Goal: Find specific page/section: Find specific page/section

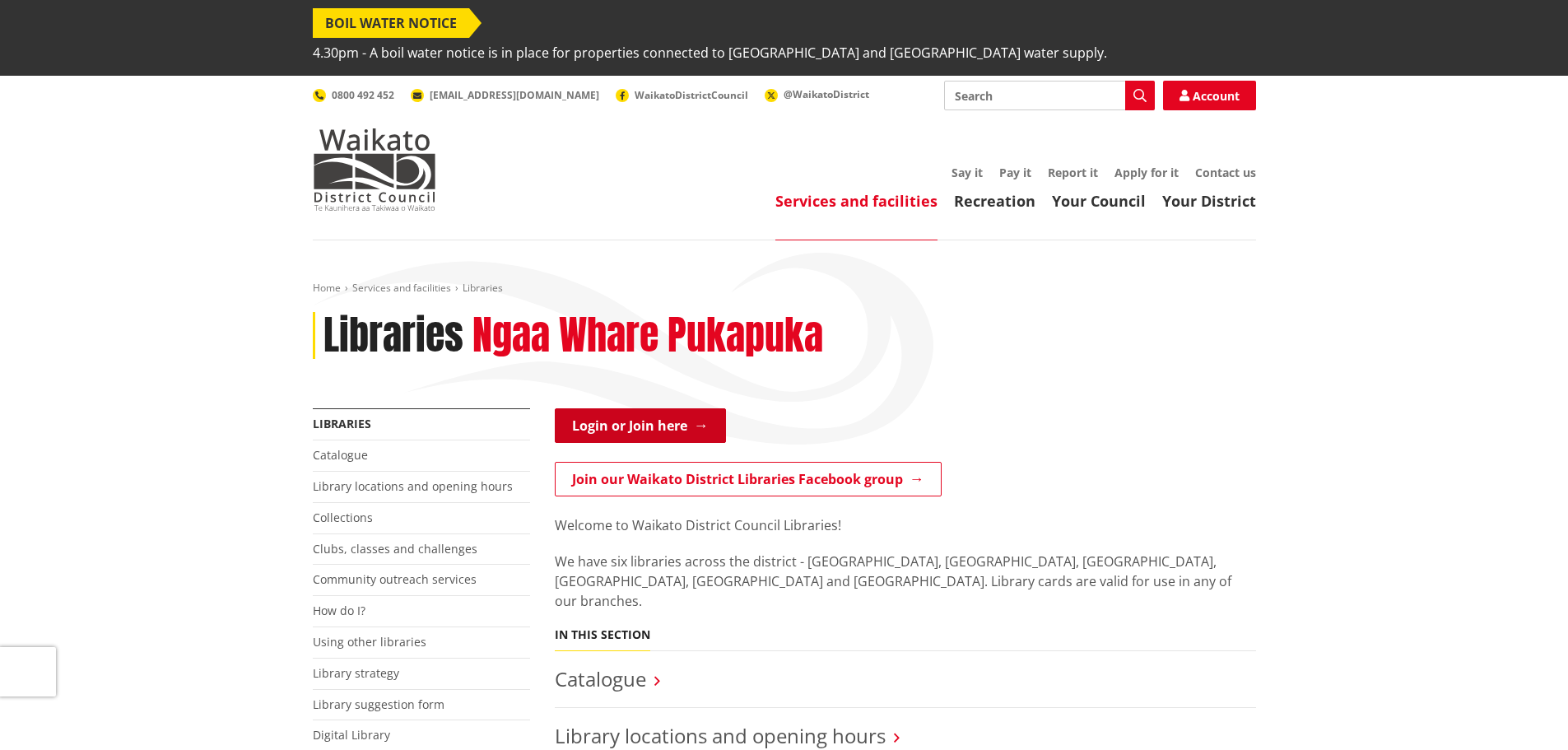
click at [648, 409] on link "Login or Join here" at bounding box center [641, 425] width 172 height 34
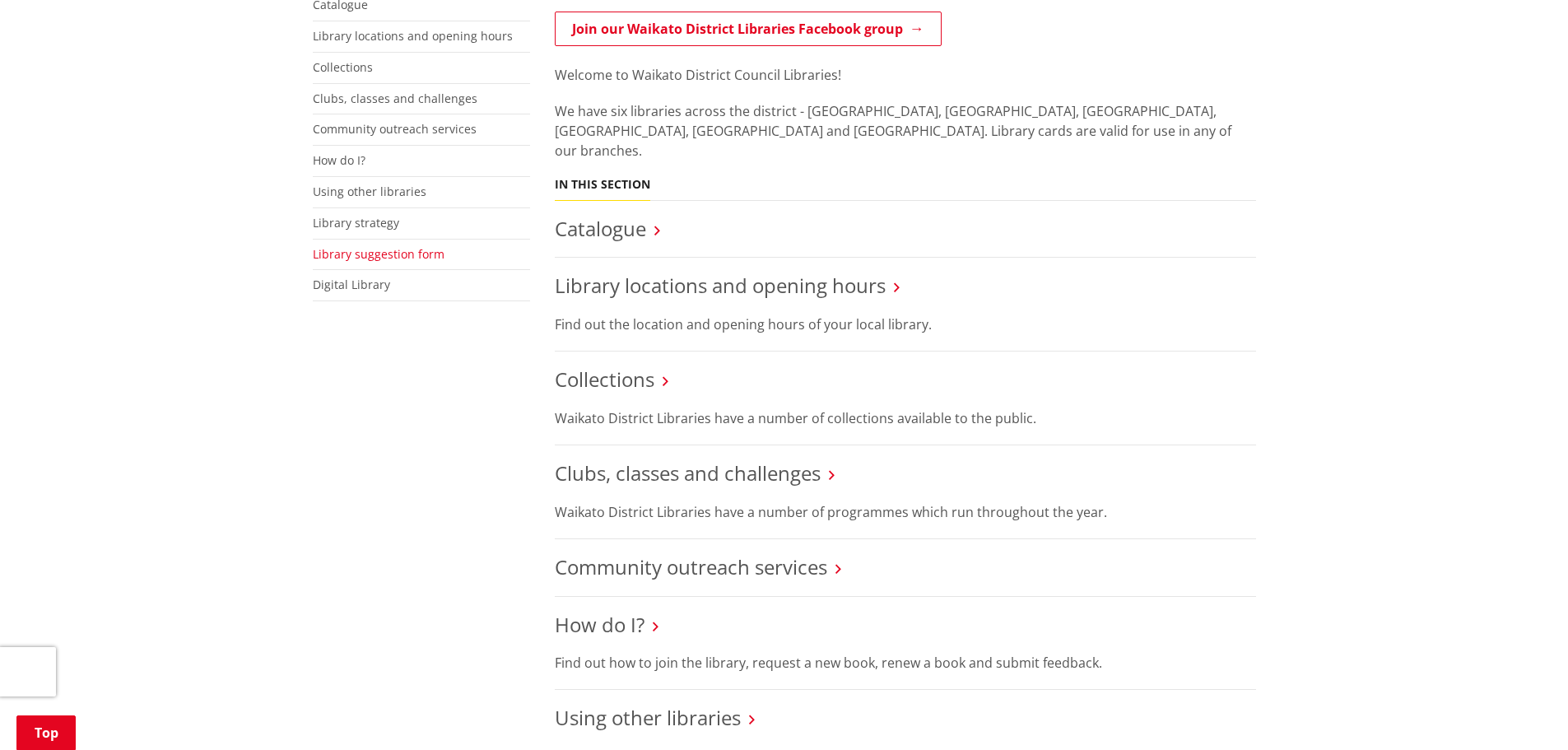
scroll to position [412, 0]
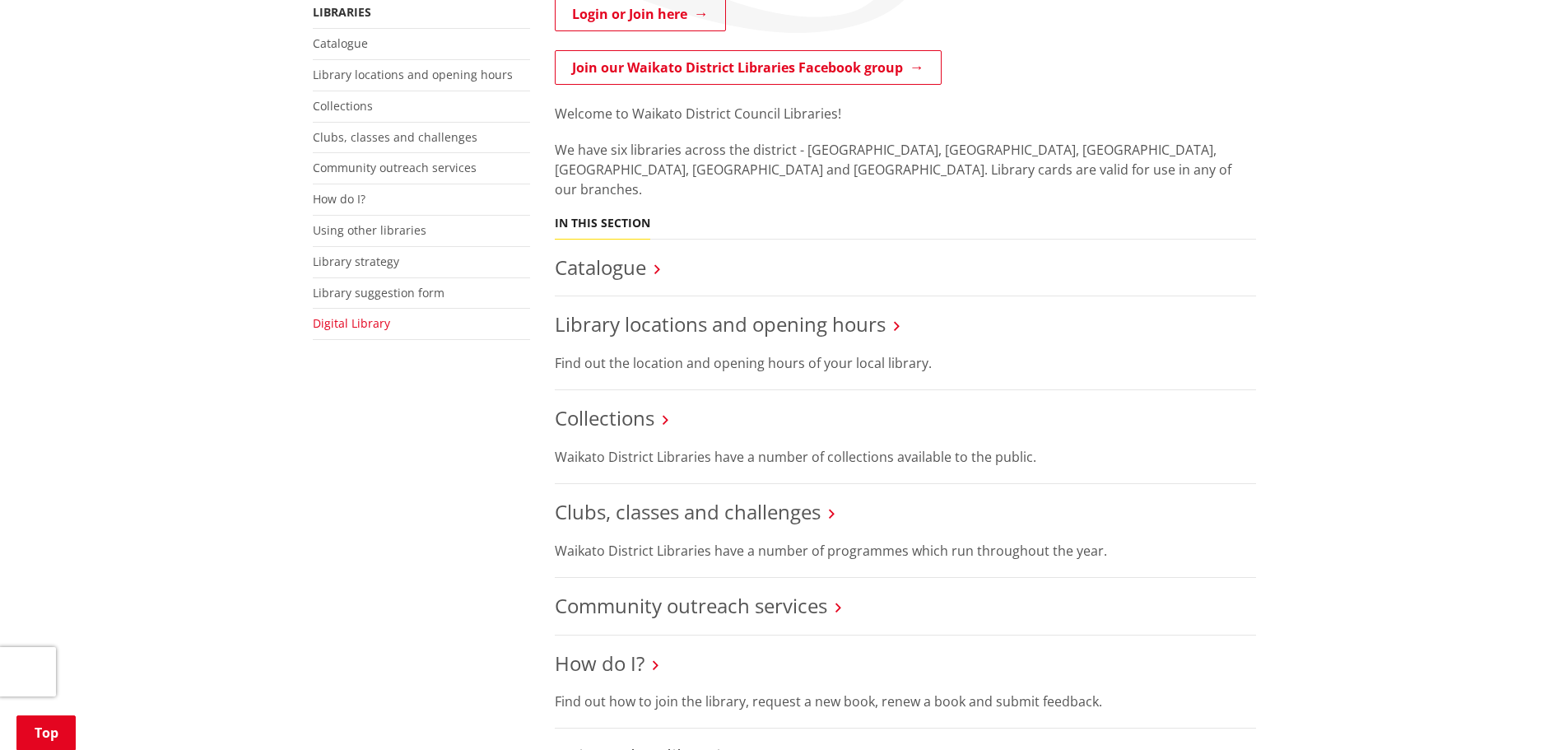
click at [341, 315] on link "Digital Library" at bounding box center [351, 323] width 77 height 16
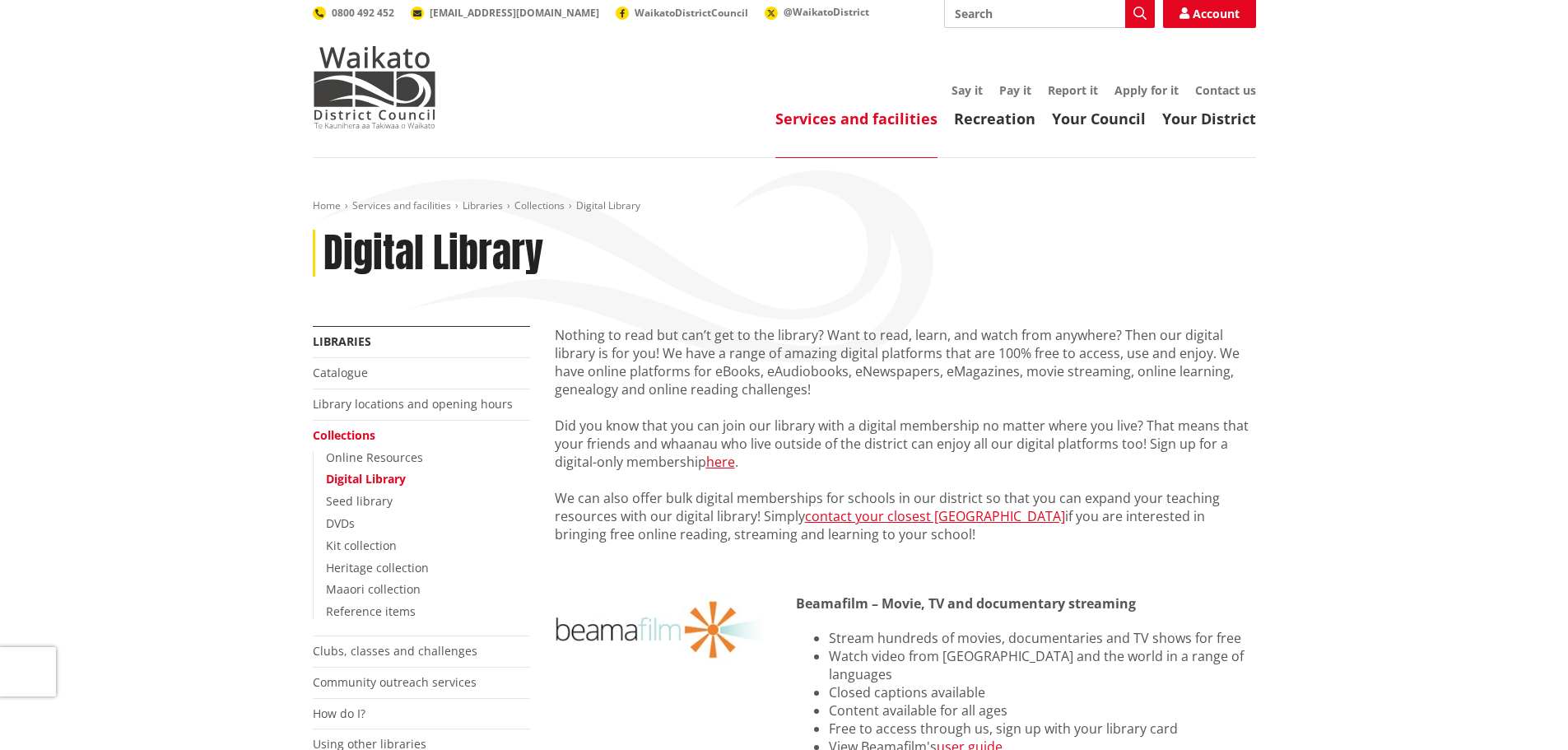
scroll to position [165, 0]
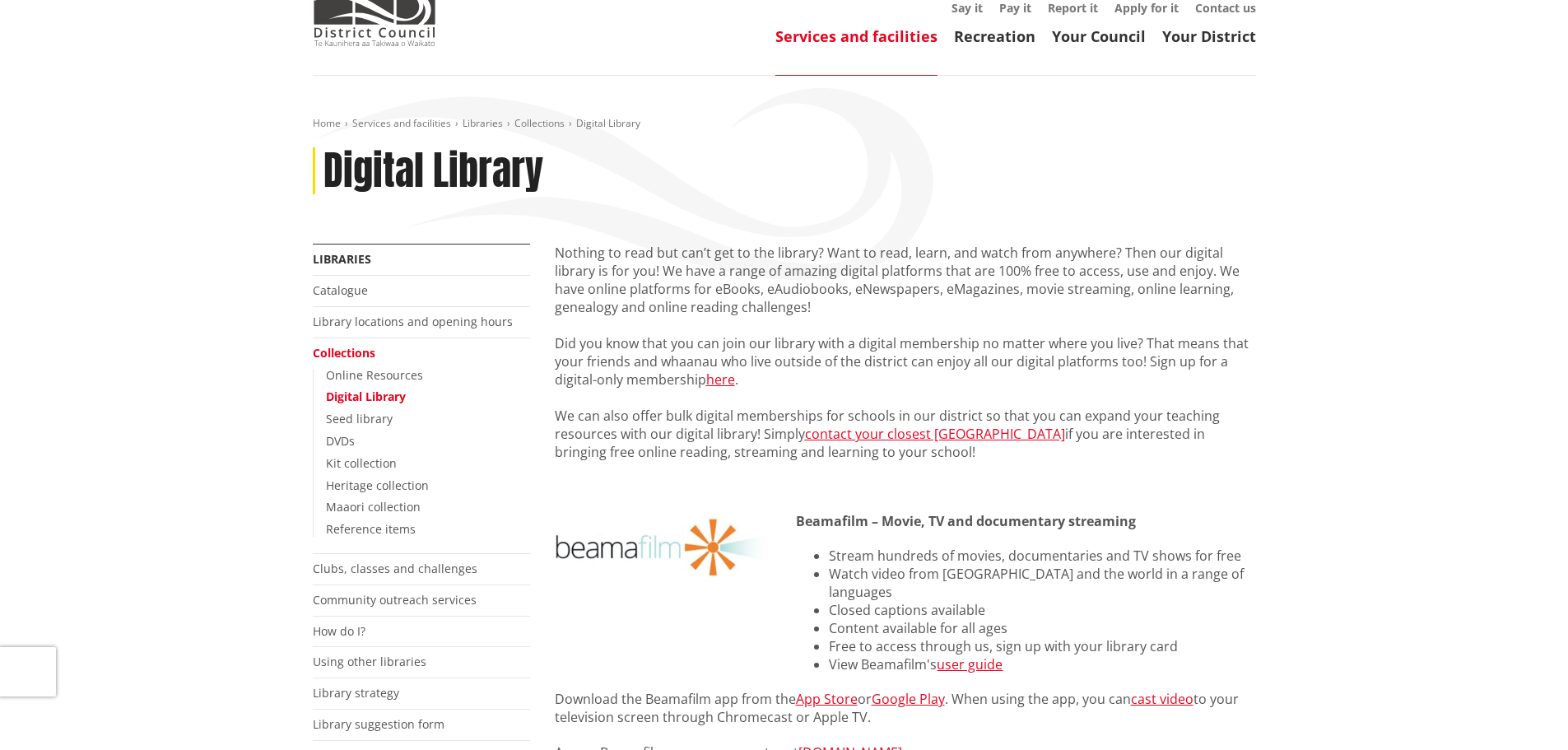
click at [356, 388] on link "Digital Library" at bounding box center [366, 396] width 80 height 16
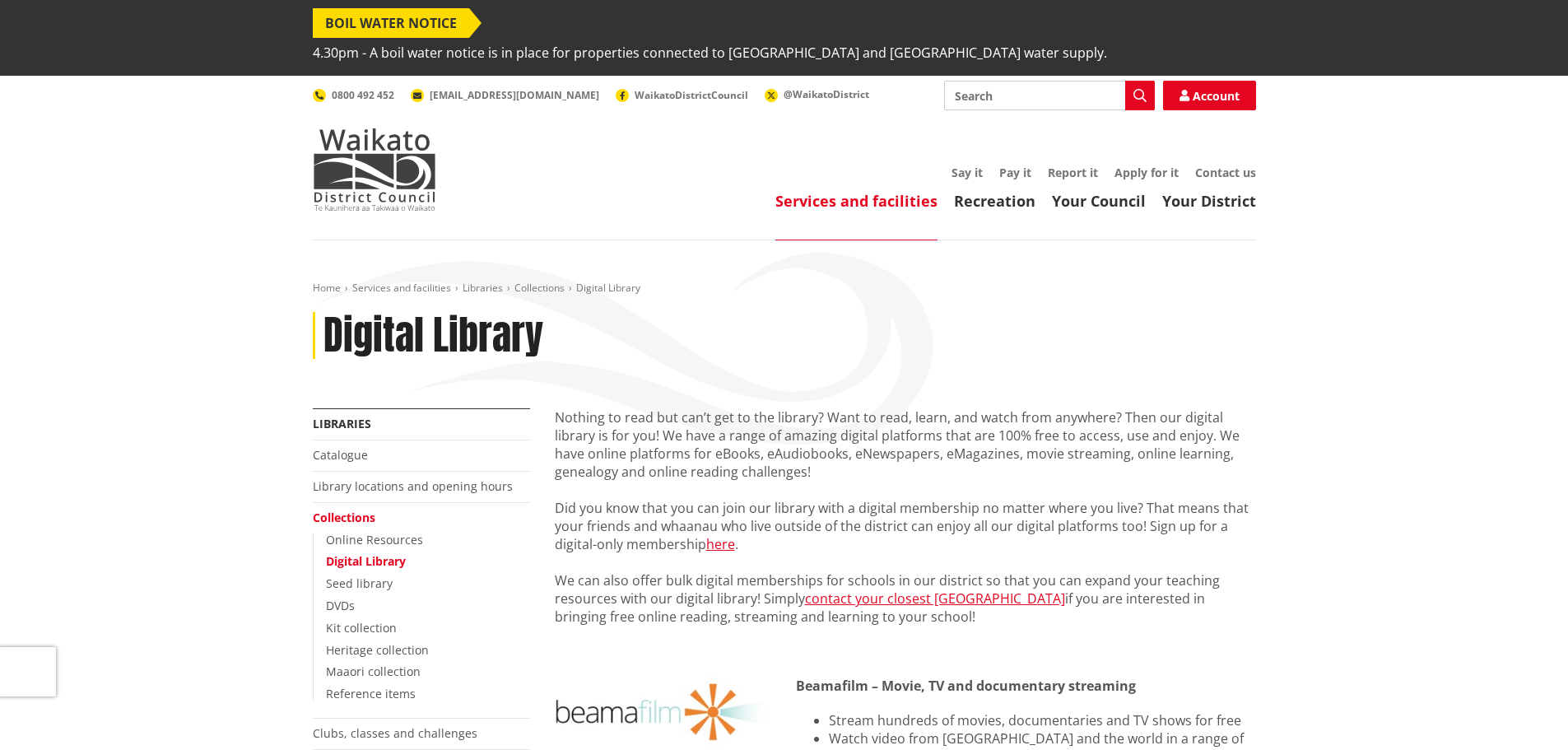
click at [367, 553] on link "Digital Library" at bounding box center [366, 561] width 80 height 16
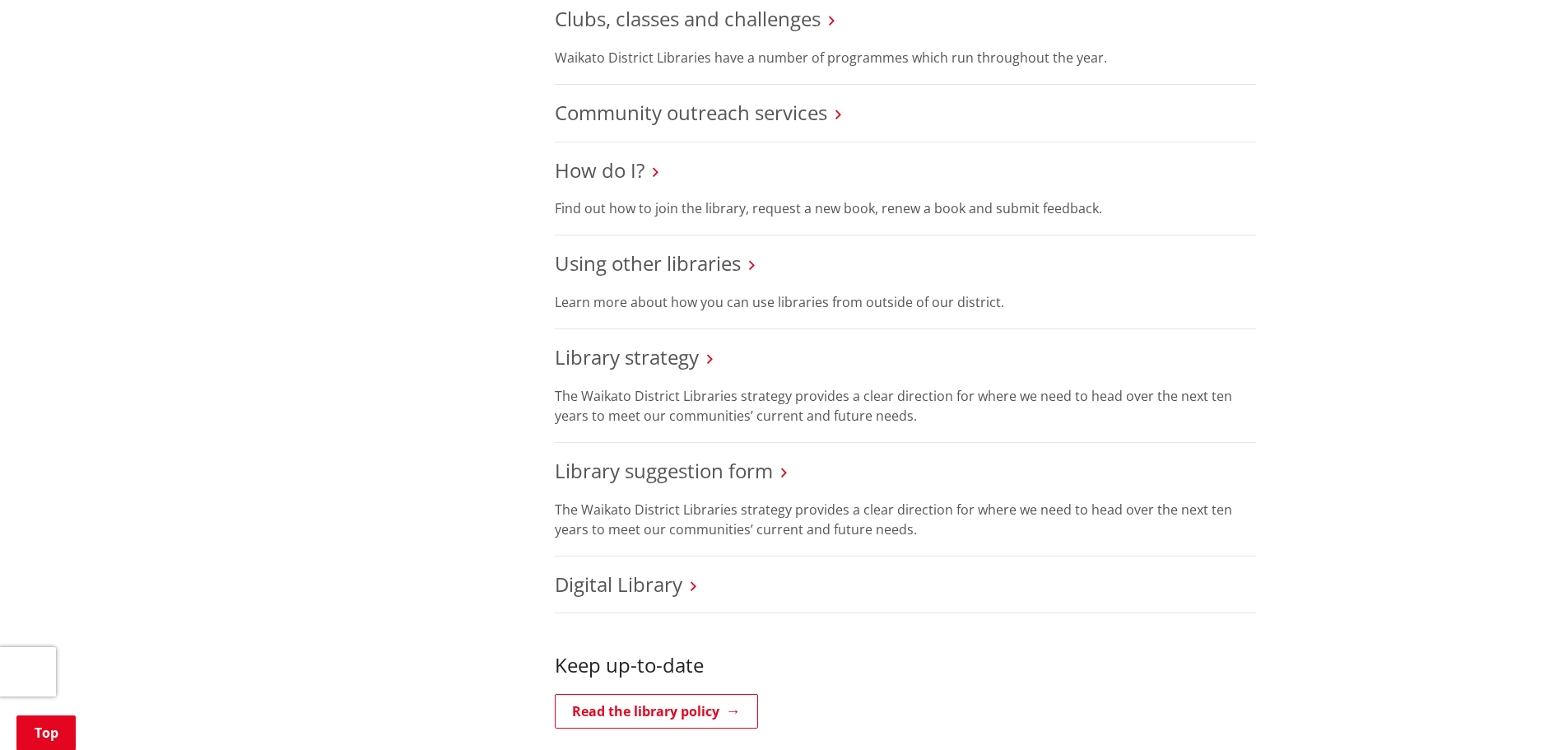
scroll to position [906, 0]
click at [586, 569] on link "Digital Library" at bounding box center [619, 583] width 128 height 27
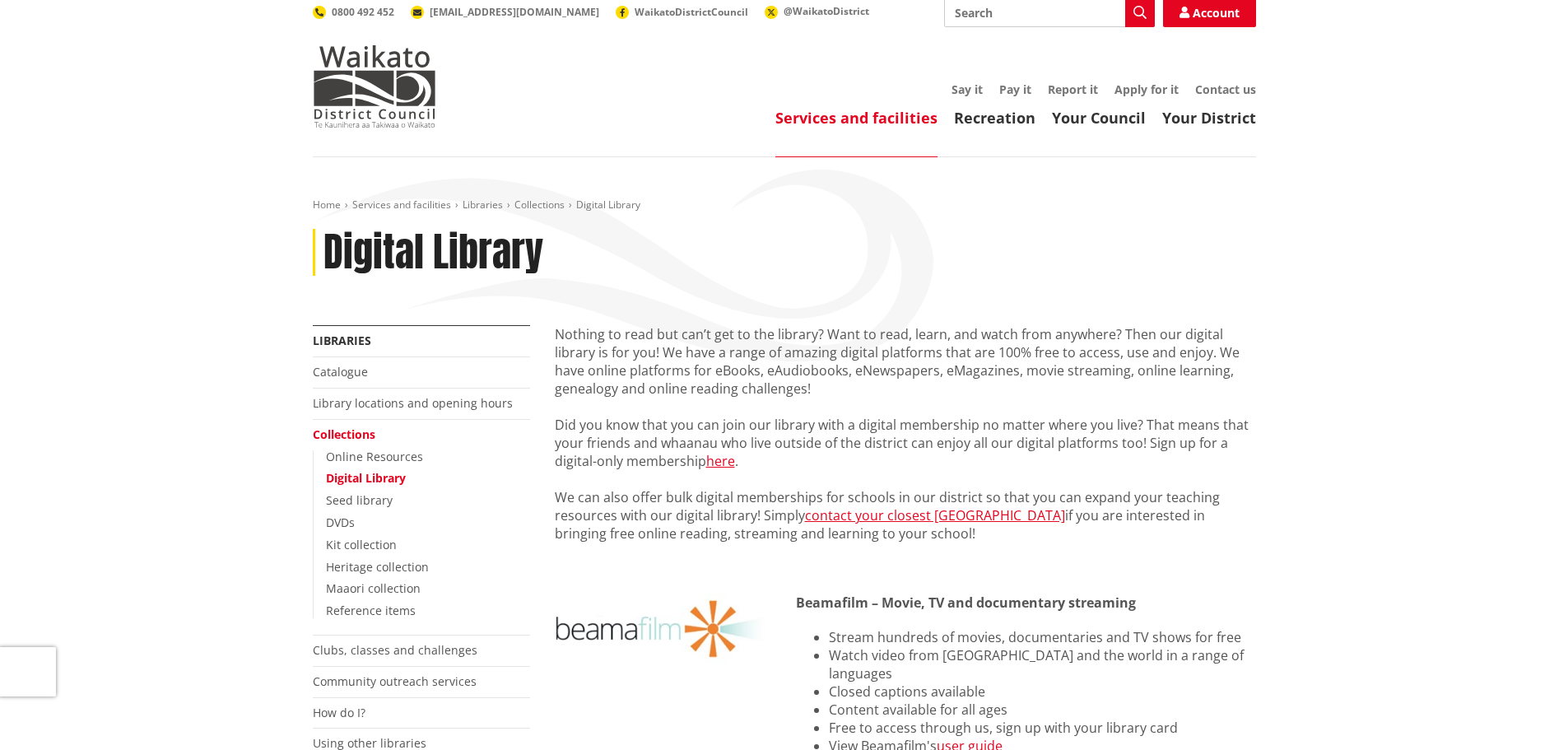
scroll to position [82, 0]
click at [333, 396] on link "Library locations and opening hours" at bounding box center [413, 404] width 200 height 16
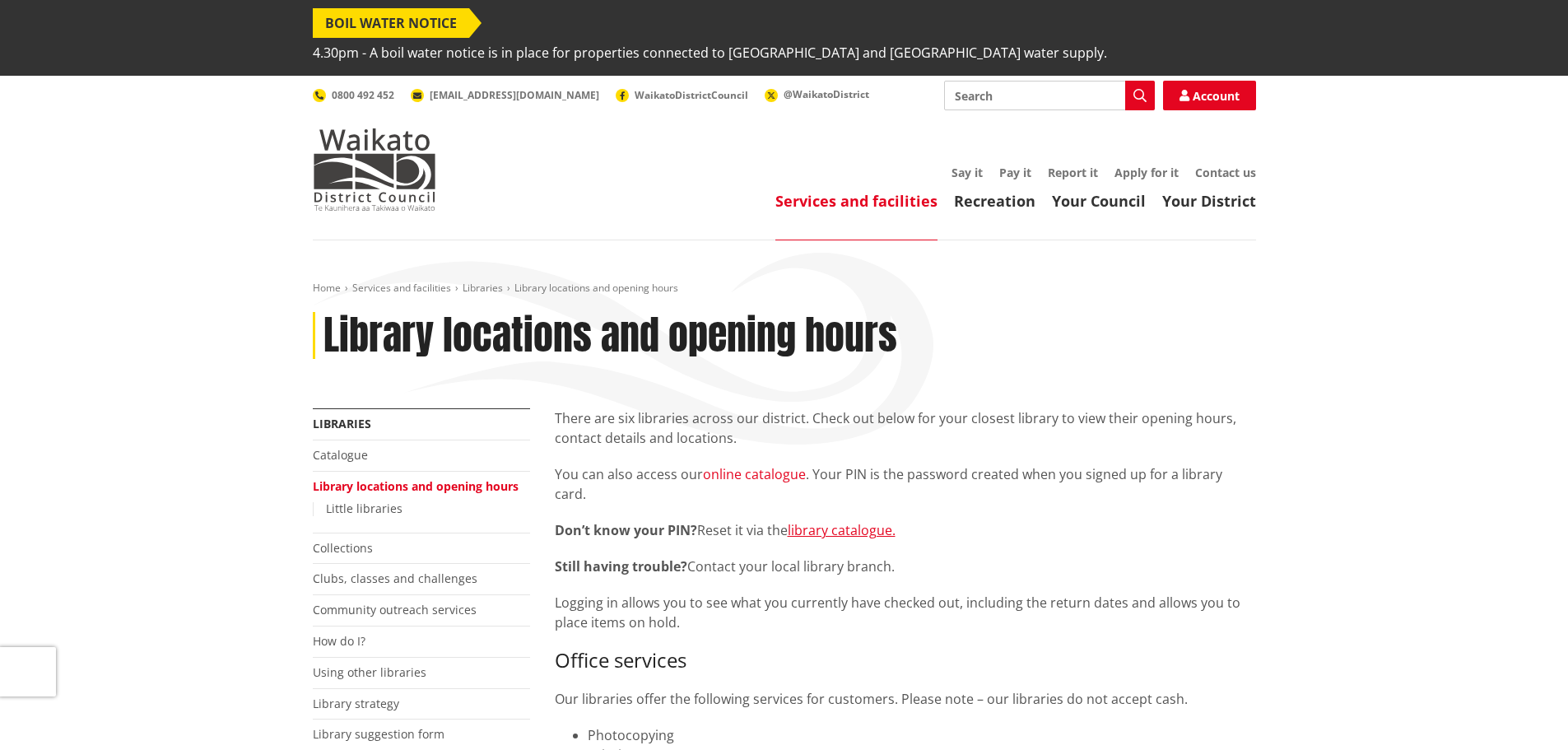
click at [734, 465] on link "online catalogue" at bounding box center [754, 474] width 103 height 18
